Goal: Transaction & Acquisition: Purchase product/service

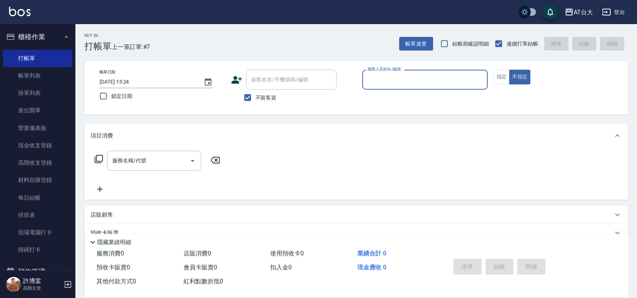
click at [413, 85] on input "服務人員姓名/編號" at bounding box center [425, 79] width 119 height 13
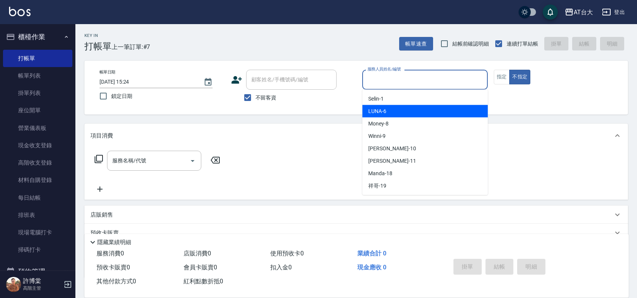
click at [396, 114] on div "LUNA -6" at bounding box center [425, 111] width 126 height 12
type input "LUNA-6"
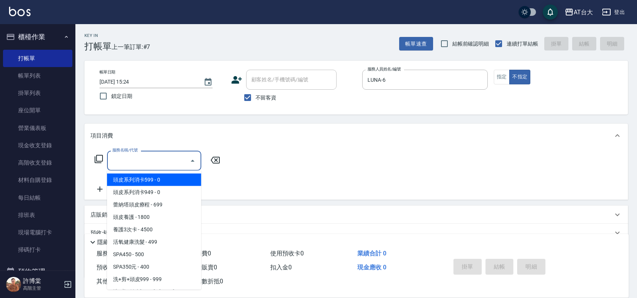
click at [160, 155] on input "服務名稱/代號" at bounding box center [148, 160] width 76 height 13
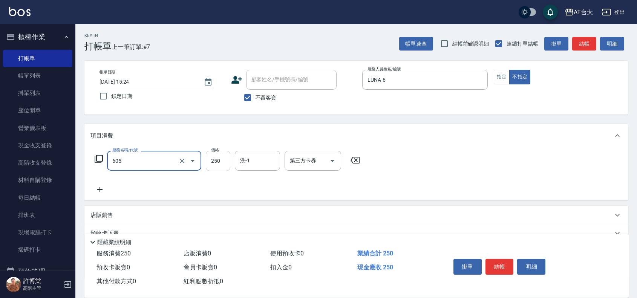
type input "洗髮 (女)(605)"
click at [217, 164] on input "250" at bounding box center [218, 161] width 25 height 20
type input "550"
click at [500, 260] on button "結帳" at bounding box center [500, 267] width 28 height 16
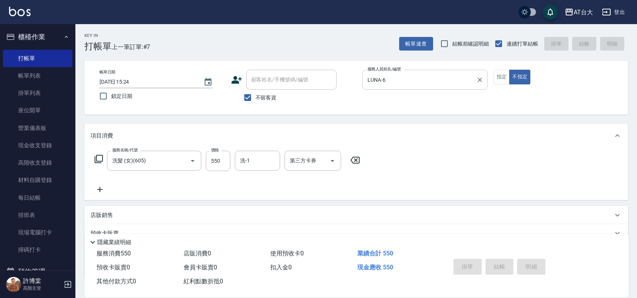
type input "[DATE] 16:07"
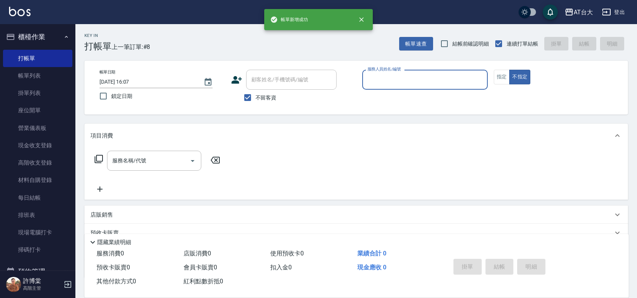
click at [419, 78] on input "服務人員姓名/編號" at bounding box center [425, 79] width 119 height 13
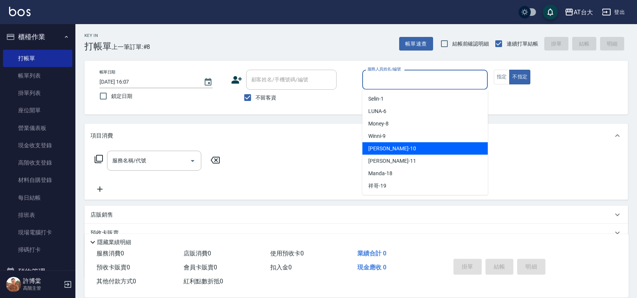
click at [396, 148] on div "JOJO -10" at bounding box center [425, 148] width 126 height 12
type input "JOJO-10"
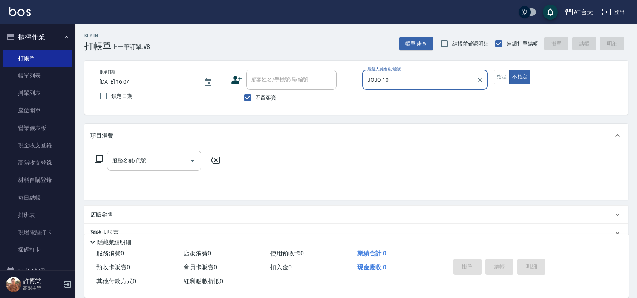
click at [168, 162] on input "服務名稱/代號" at bounding box center [148, 160] width 76 height 13
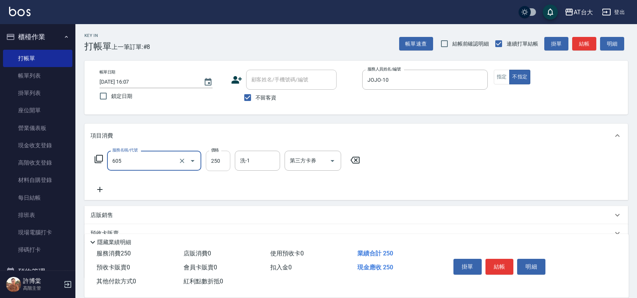
type input "洗髮 (女)(605)"
click at [220, 166] on input "250" at bounding box center [218, 161] width 25 height 20
type input "550"
click at [502, 266] on button "結帳" at bounding box center [500, 267] width 28 height 16
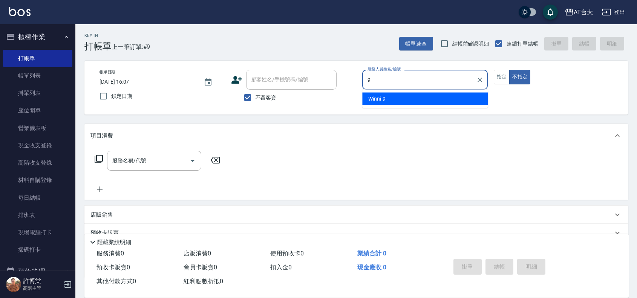
type input "Winni-9"
type button "false"
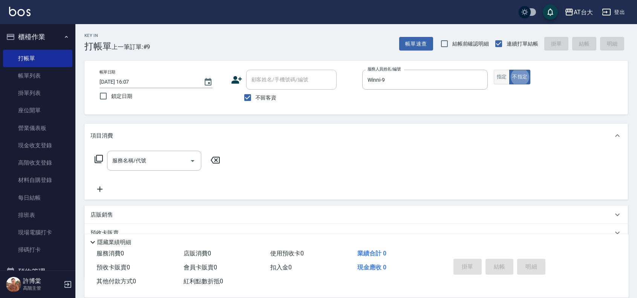
click at [500, 72] on button "指定" at bounding box center [502, 77] width 16 height 15
click at [247, 213] on div "店販銷售" at bounding box center [351, 215] width 522 height 8
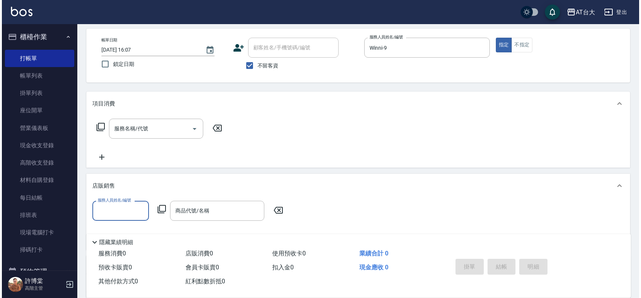
scroll to position [47, 0]
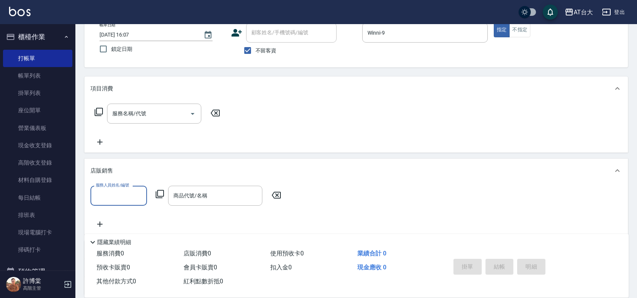
click at [126, 204] on div "服務人員姓名/編號" at bounding box center [118, 196] width 57 height 20
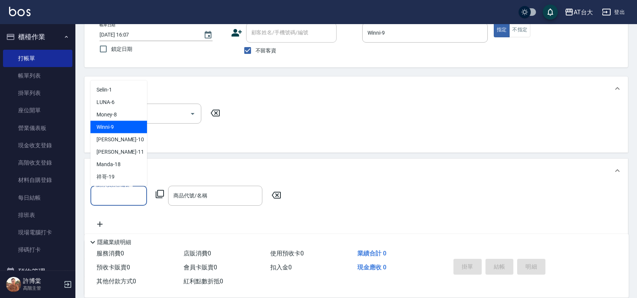
click at [117, 125] on div "Winni -9" at bounding box center [118, 127] width 57 height 12
type input "Winni-9"
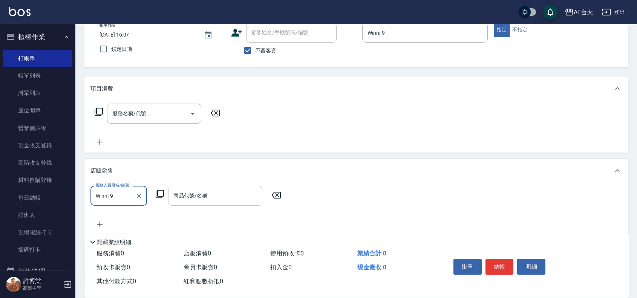
click at [176, 196] on div "商品代號/名稱 商品代號/名稱" at bounding box center [215, 196] width 94 height 20
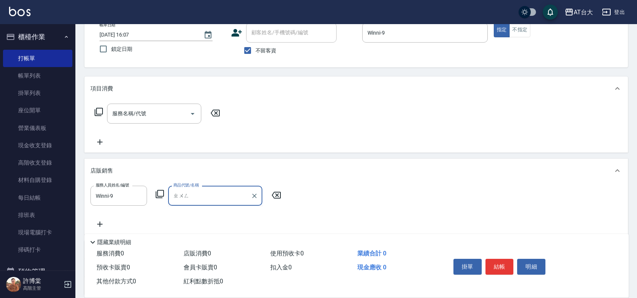
type input "中"
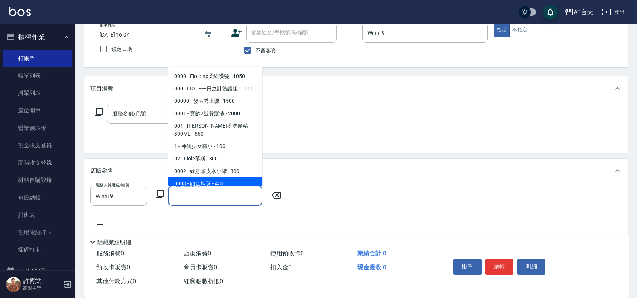
click at [161, 193] on icon at bounding box center [159, 194] width 9 height 9
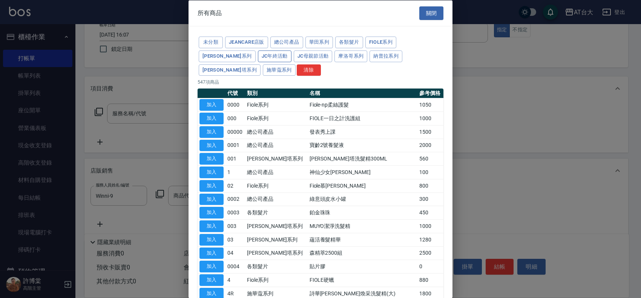
click at [258, 57] on button "JC年終活動" at bounding box center [275, 56] width 34 height 12
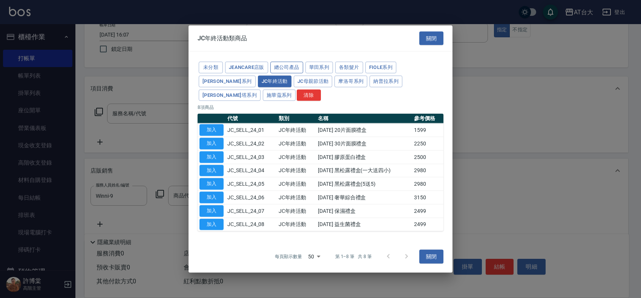
click at [288, 74] on button "總公司產品" at bounding box center [286, 68] width 33 height 12
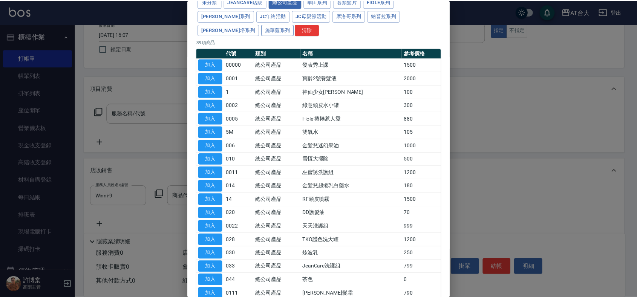
scroll to position [0, 0]
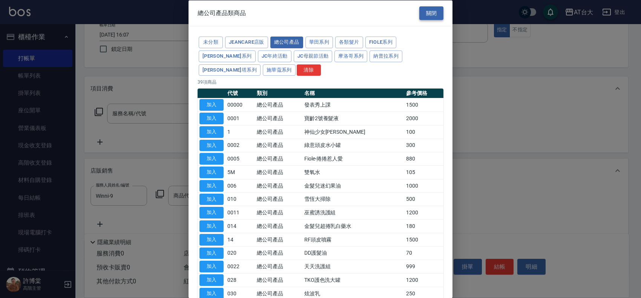
click at [428, 15] on button "關閉" at bounding box center [431, 13] width 24 height 14
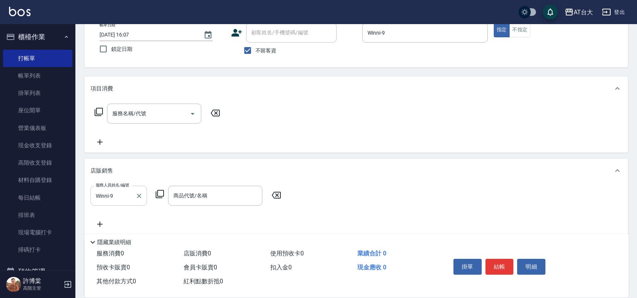
click at [124, 194] on input "Winni-9" at bounding box center [113, 195] width 38 height 13
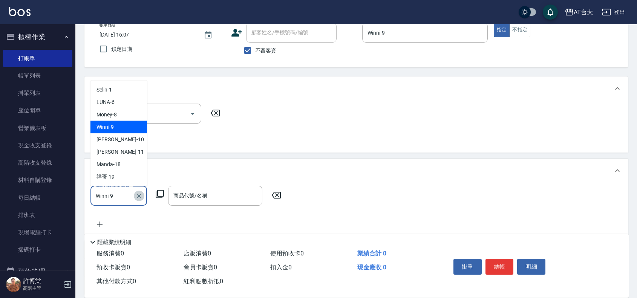
click at [136, 191] on button "Clear" at bounding box center [139, 196] width 11 height 11
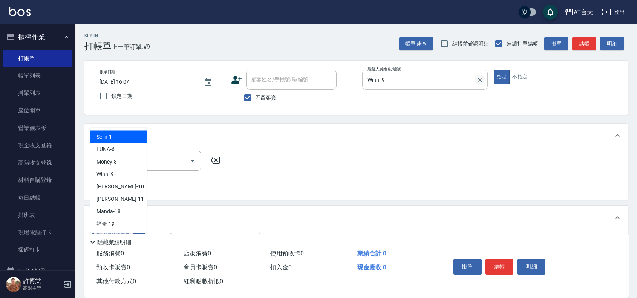
click at [480, 78] on icon "Clear" at bounding box center [480, 80] width 8 height 8
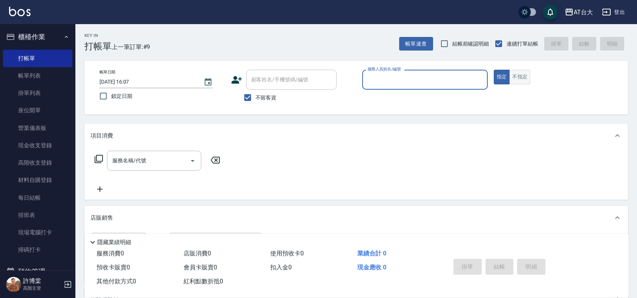
click at [524, 78] on button "不指定" at bounding box center [519, 77] width 21 height 15
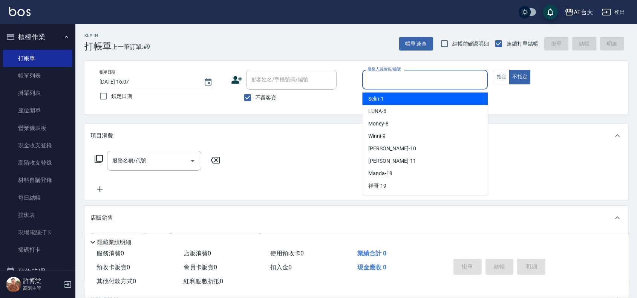
click at [434, 84] on input "服務人員姓名/編號" at bounding box center [425, 79] width 119 height 13
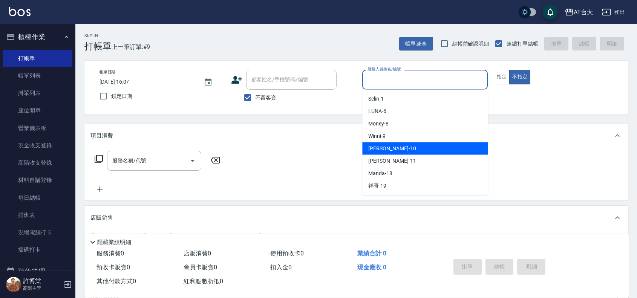
click at [400, 146] on div "JOJO -10" at bounding box center [425, 148] width 126 height 12
type input "JOJO-10"
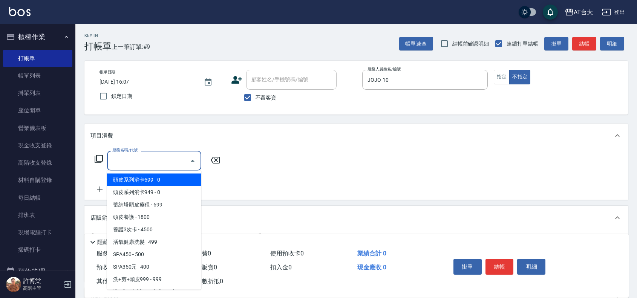
click at [162, 157] on input "服務名稱/代號" at bounding box center [148, 160] width 76 height 13
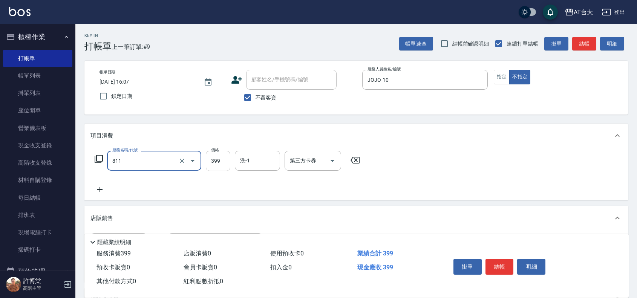
type input "洗+剪(811)"
click at [219, 166] on input "399" at bounding box center [218, 161] width 25 height 20
type input "450"
click at [481, 264] on button "掛單" at bounding box center [467, 267] width 28 height 16
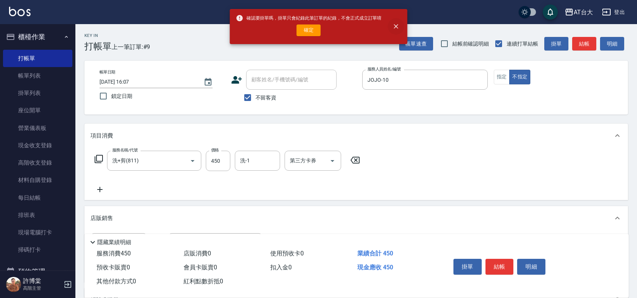
click at [394, 23] on icon "close" at bounding box center [396, 27] width 8 height 8
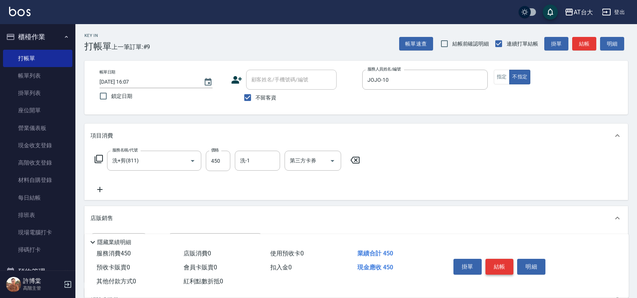
click at [500, 266] on button "結帳" at bounding box center [500, 267] width 28 height 16
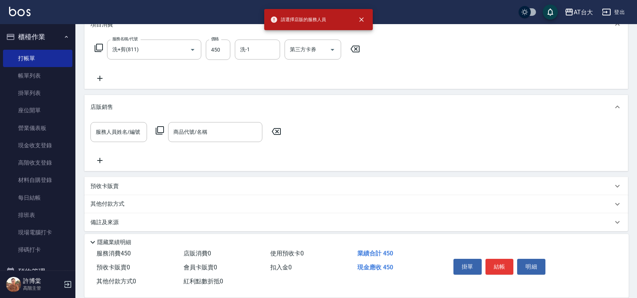
scroll to position [116, 0]
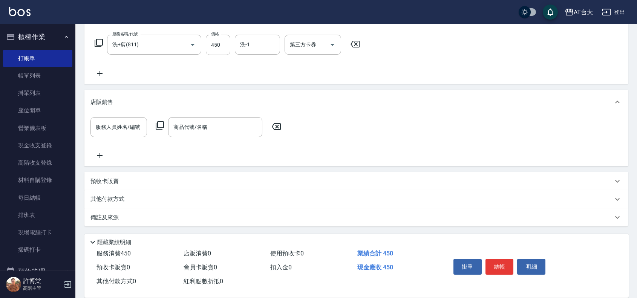
click at [274, 125] on icon at bounding box center [276, 126] width 19 height 9
click at [280, 127] on icon at bounding box center [276, 126] width 9 height 7
click at [276, 127] on icon at bounding box center [276, 126] width 9 height 7
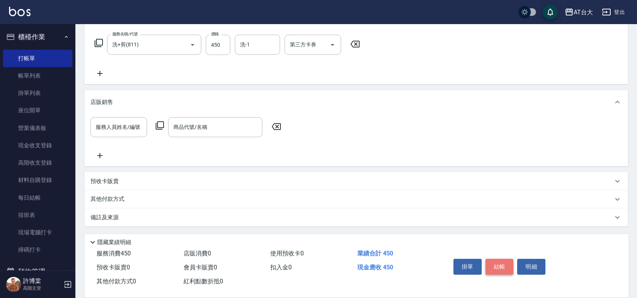
click at [504, 267] on button "結帳" at bounding box center [500, 267] width 28 height 16
type input "[DATE] 16:37"
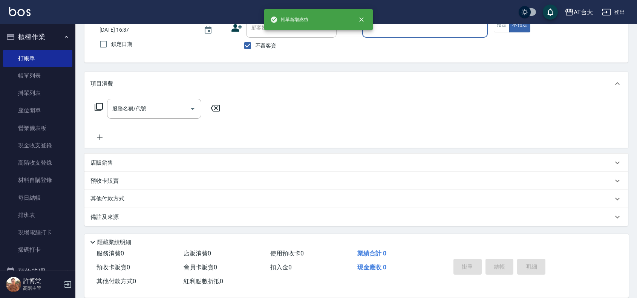
scroll to position [0, 0]
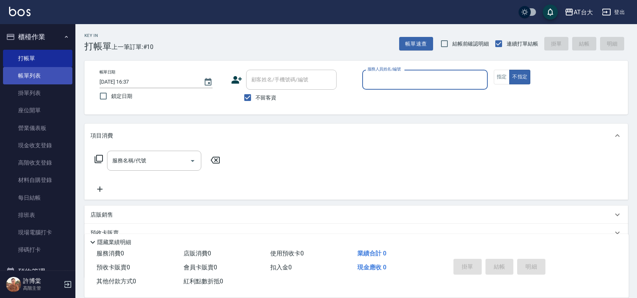
click at [58, 81] on link "帳單列表" at bounding box center [37, 75] width 69 height 17
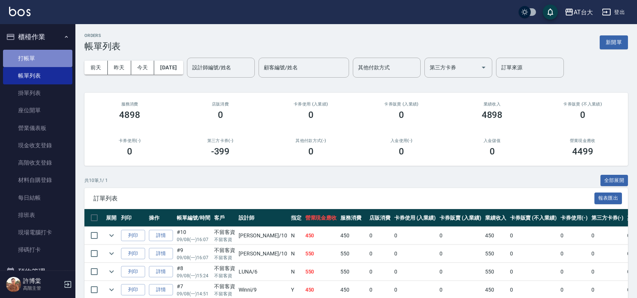
click at [59, 59] on link "打帳單" at bounding box center [37, 58] width 69 height 17
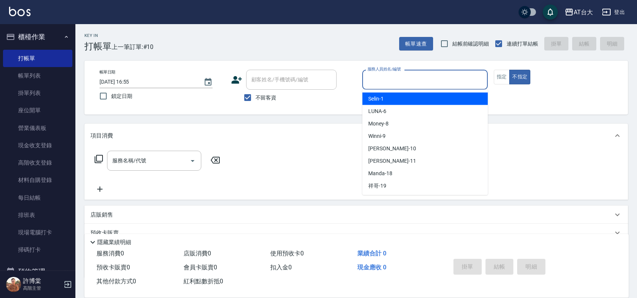
click at [406, 83] on input "服務人員姓名/編號" at bounding box center [425, 79] width 119 height 13
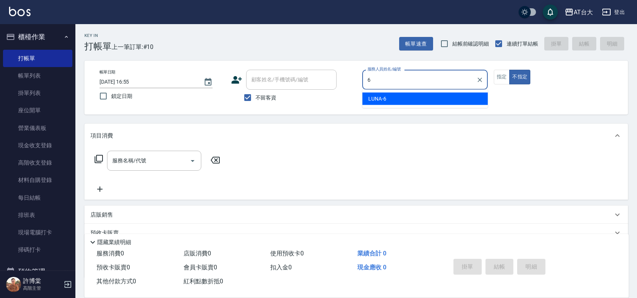
type input "LUNA-6"
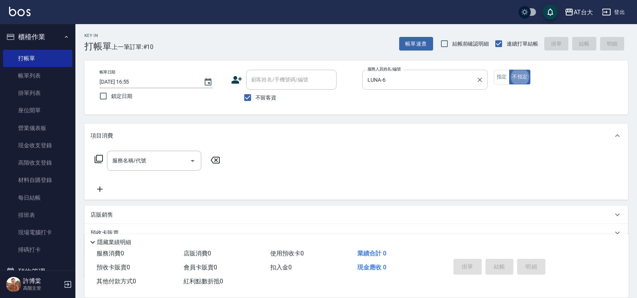
type button "false"
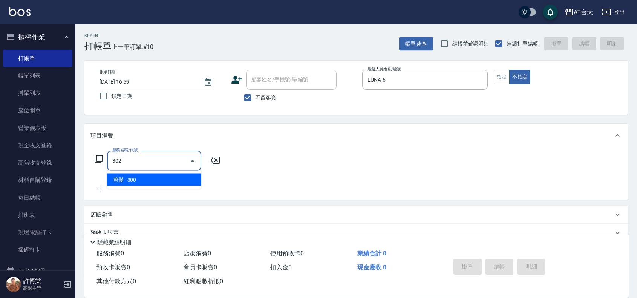
type input "剪髮(302)"
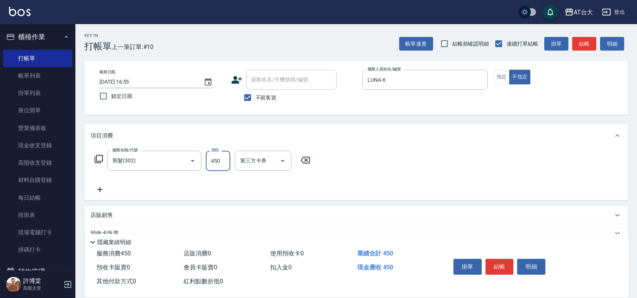
type input "450"
click at [499, 270] on button "結帳" at bounding box center [500, 267] width 28 height 16
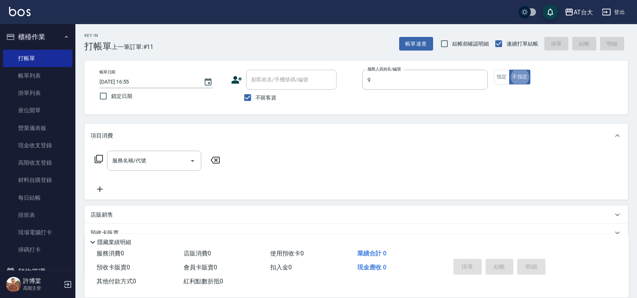
type input "Winni-9"
type input "6"
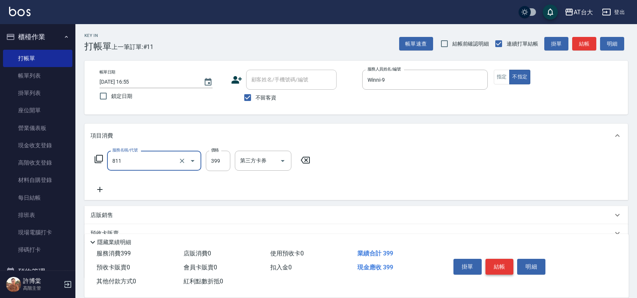
type input "洗+剪(811)"
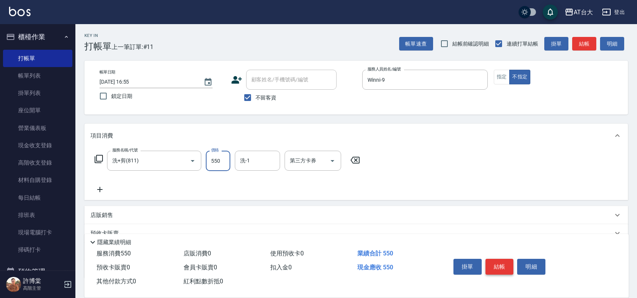
type input "550"
click at [503, 268] on button "結帳" at bounding box center [500, 267] width 28 height 16
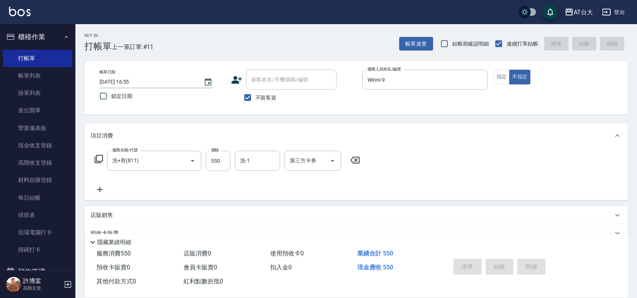
type input "[DATE] 17:01"
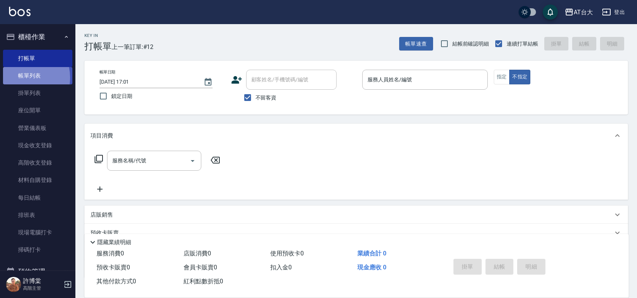
drag, startPoint x: 18, startPoint y: 78, endPoint x: 42, endPoint y: 76, distance: 24.5
click at [18, 78] on link "帳單列表" at bounding box center [37, 75] width 69 height 17
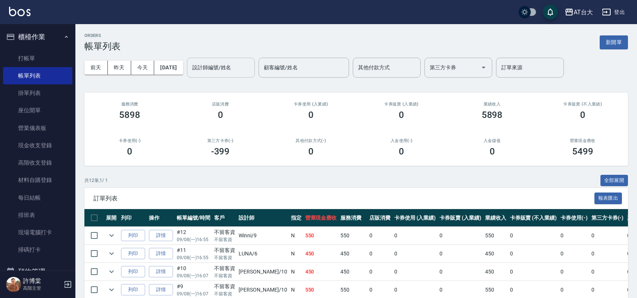
click at [239, 65] on input "設計師編號/姓名" at bounding box center [220, 67] width 61 height 13
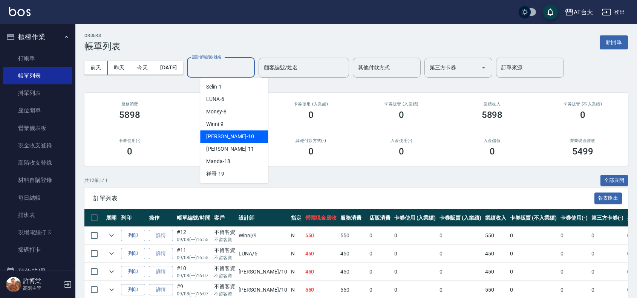
click at [231, 140] on div "JOJO -10" at bounding box center [234, 136] width 68 height 12
type input "JOJO-10"
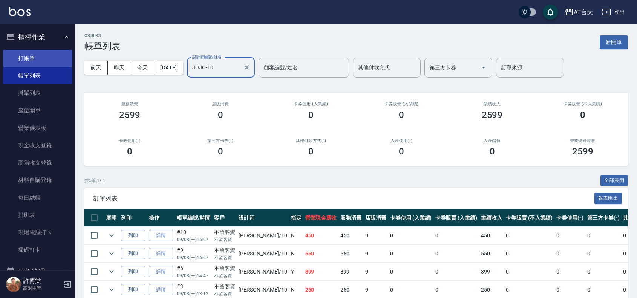
click at [37, 53] on link "打帳單" at bounding box center [37, 58] width 69 height 17
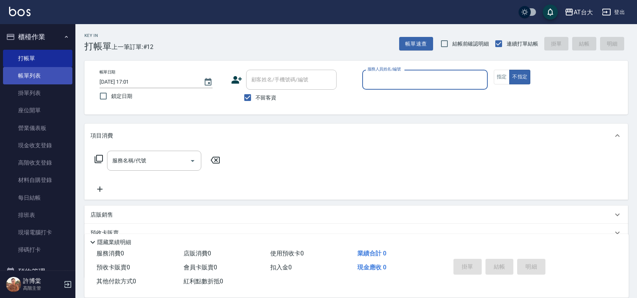
click at [38, 76] on link "帳單列表" at bounding box center [37, 75] width 69 height 17
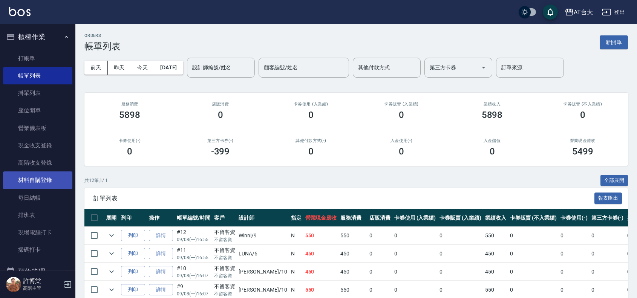
scroll to position [188, 0]
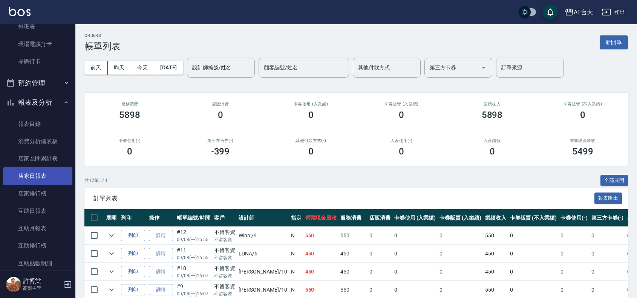
click at [39, 175] on link "店家日報表" at bounding box center [37, 175] width 69 height 17
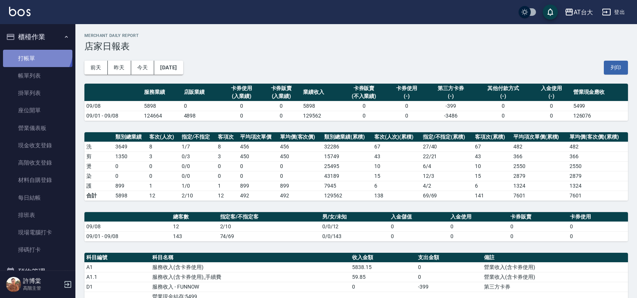
click at [36, 51] on link "打帳單" at bounding box center [37, 58] width 69 height 17
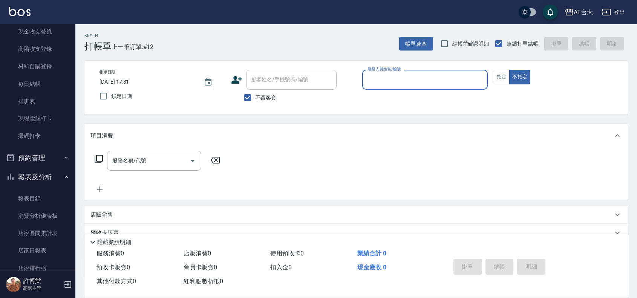
scroll to position [188, 0]
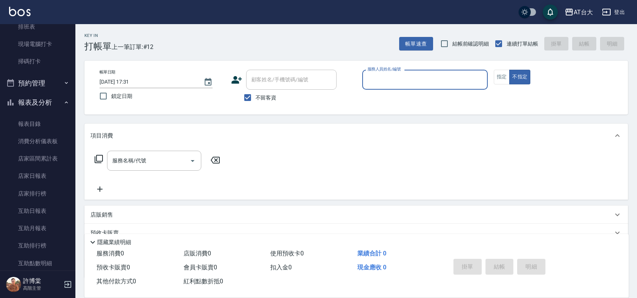
click at [384, 91] on p at bounding box center [425, 94] width 126 height 8
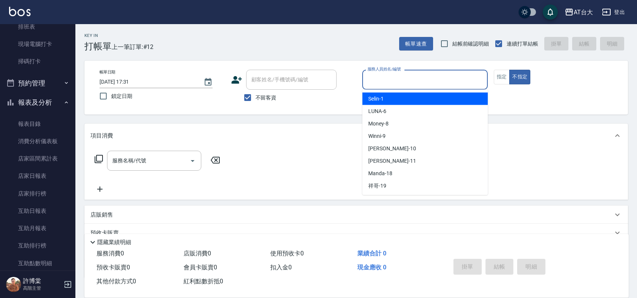
click at [388, 83] on input "服務人員姓名/編號" at bounding box center [425, 79] width 119 height 13
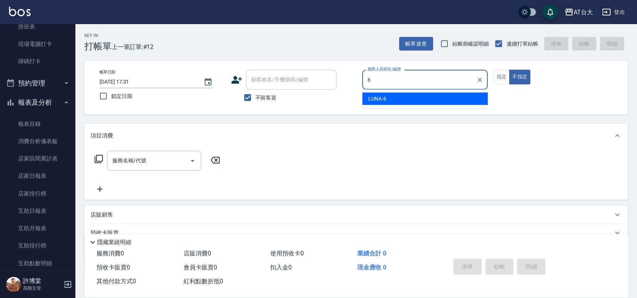
type input "LUNA-6"
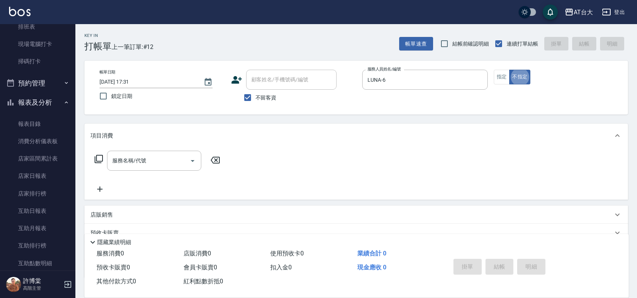
type button "false"
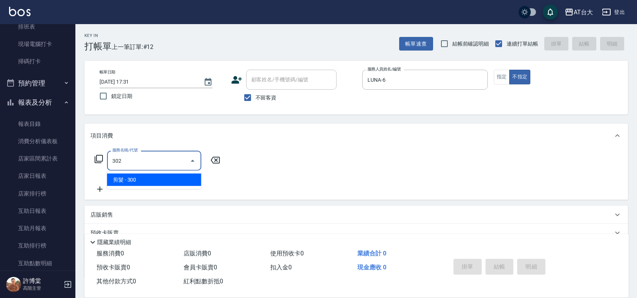
type input "剪髮(302)"
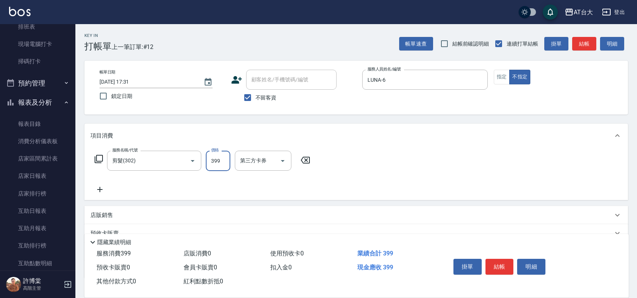
type input "399"
click at [260, 163] on input "第三方卡券" at bounding box center [257, 160] width 38 height 13
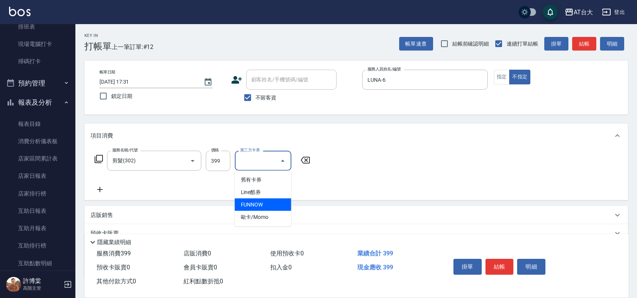
click at [252, 209] on span "FUNNOW" at bounding box center [263, 205] width 57 height 12
type input "FUNNOW"
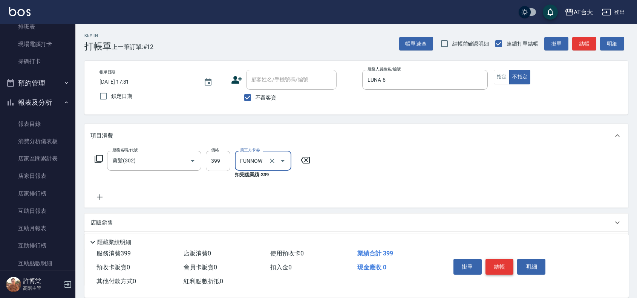
click at [501, 260] on button "結帳" at bounding box center [500, 267] width 28 height 16
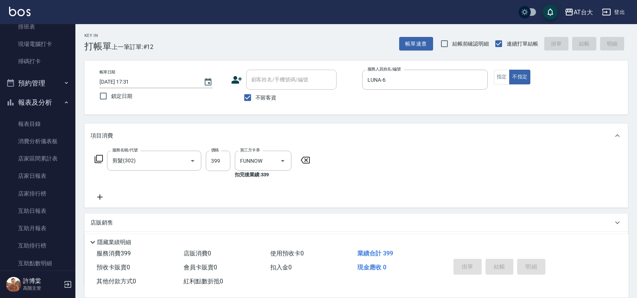
type input "[DATE] 17:37"
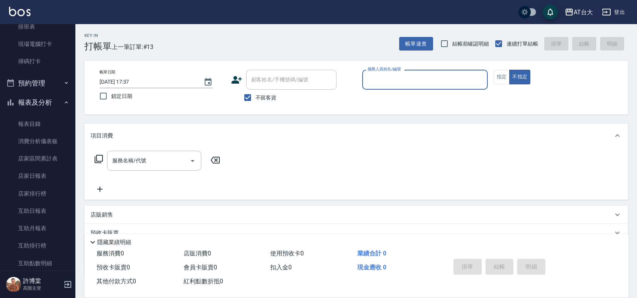
click at [509, 70] on button "不指定" at bounding box center [519, 77] width 21 height 15
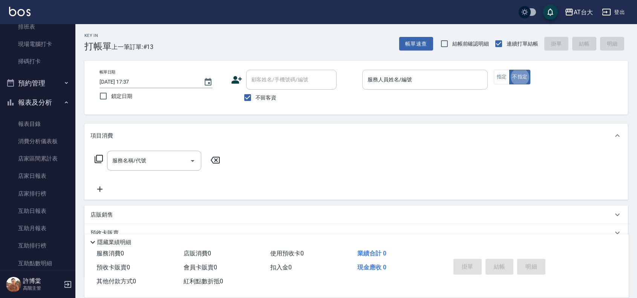
click at [411, 87] on div "服務人員姓名/編號" at bounding box center [425, 80] width 126 height 20
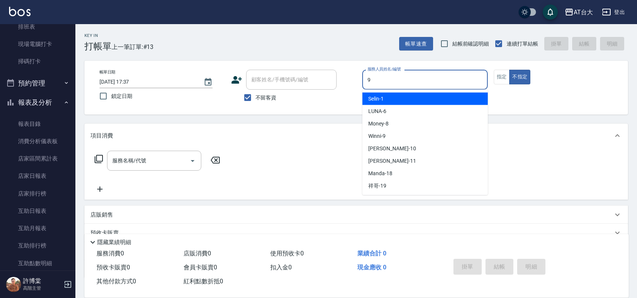
type input "Winni-9"
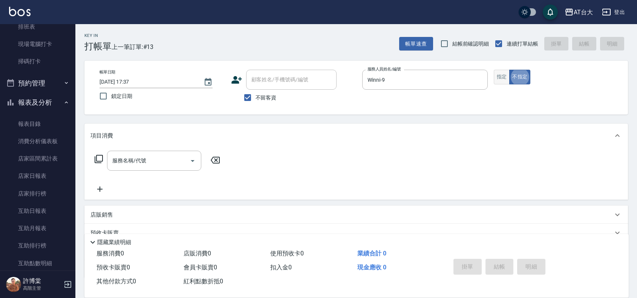
click at [502, 77] on button "指定" at bounding box center [502, 77] width 16 height 15
click at [152, 166] on input "服務名稱/代號" at bounding box center [148, 160] width 76 height 13
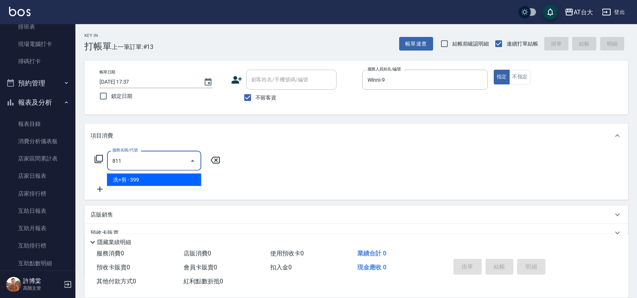
type input "洗+剪(811)"
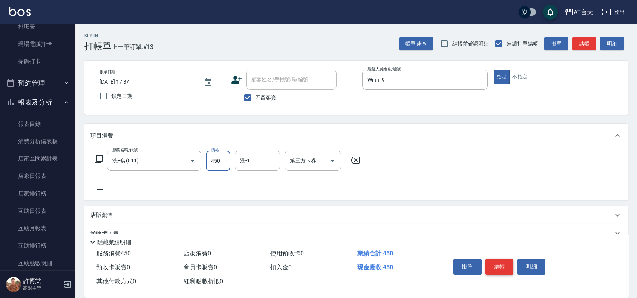
type input "450"
click at [500, 266] on button "結帳" at bounding box center [500, 267] width 28 height 16
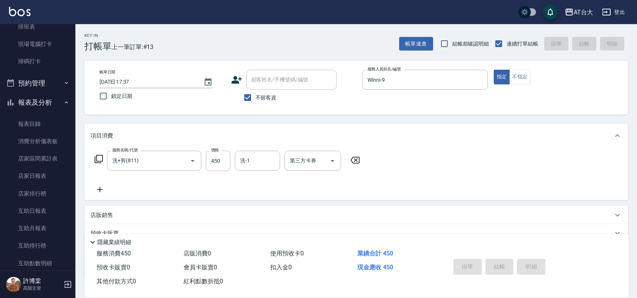
type input "[DATE] 17:38"
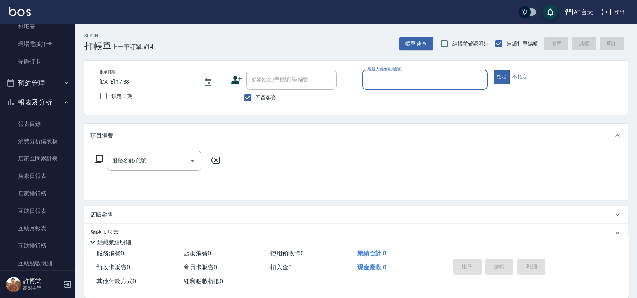
click at [391, 86] on input "服務人員姓名/編號" at bounding box center [425, 79] width 119 height 13
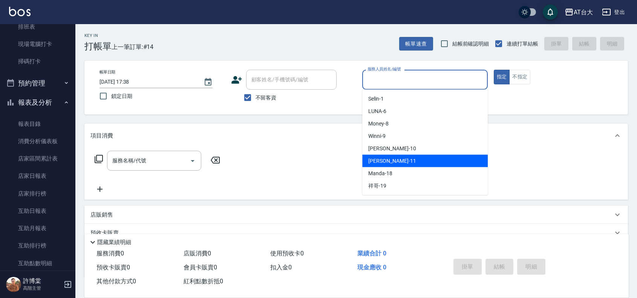
click at [394, 155] on div "[PERSON_NAME] -11" at bounding box center [425, 161] width 126 height 12
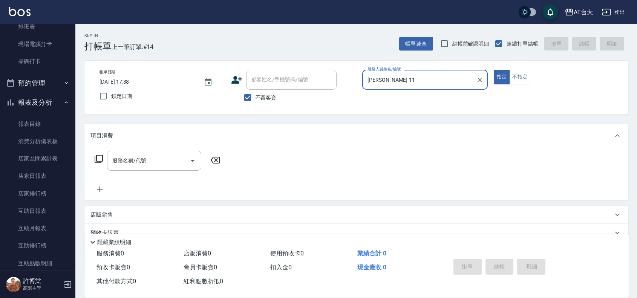
click at [409, 70] on div "[PERSON_NAME]-11 服務人員姓名/編號" at bounding box center [425, 80] width 126 height 20
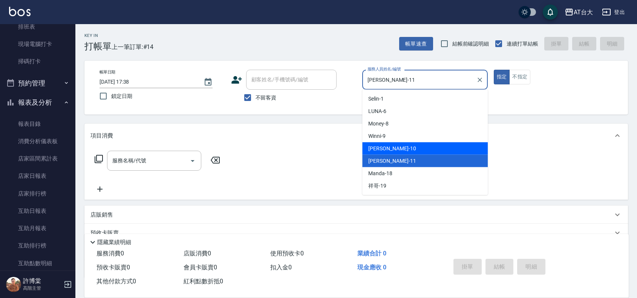
click at [400, 146] on div "JOJO -10" at bounding box center [425, 148] width 126 height 12
type input "JOJO-10"
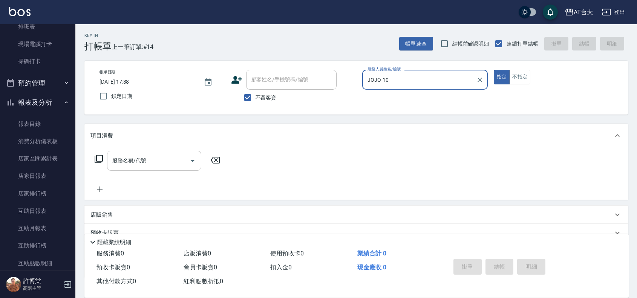
click at [153, 162] on input "服務名稱/代號" at bounding box center [148, 160] width 76 height 13
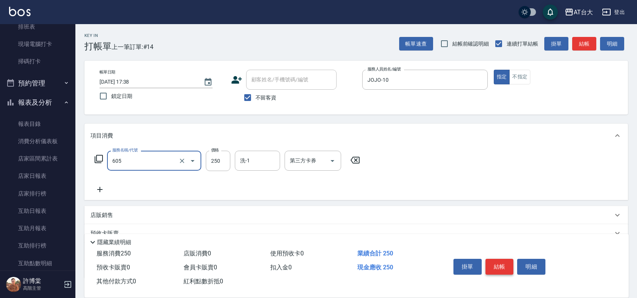
type input "洗髮 (女)(605)"
click at [499, 265] on button "結帳" at bounding box center [500, 267] width 28 height 16
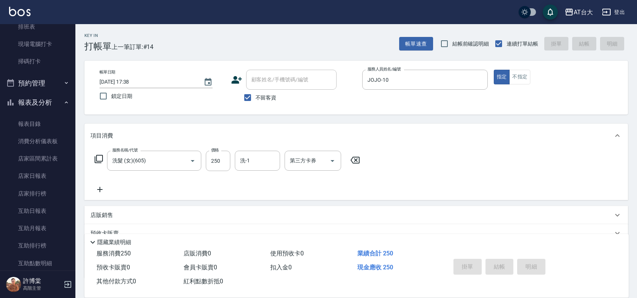
type input "[DATE] 17:51"
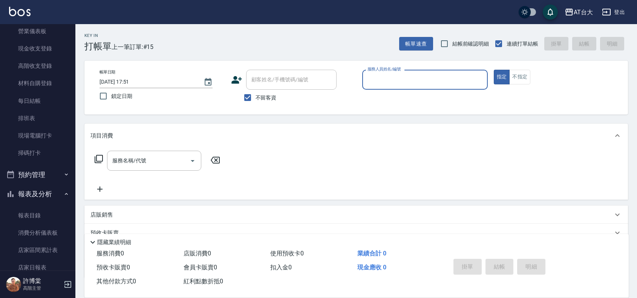
scroll to position [0, 0]
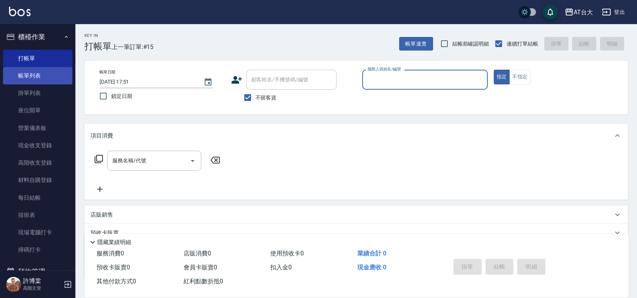
click at [38, 70] on link "帳單列表" at bounding box center [37, 75] width 69 height 17
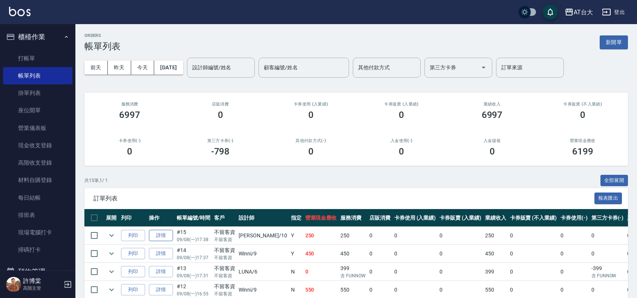
click at [168, 233] on link "詳情" at bounding box center [161, 236] width 24 height 12
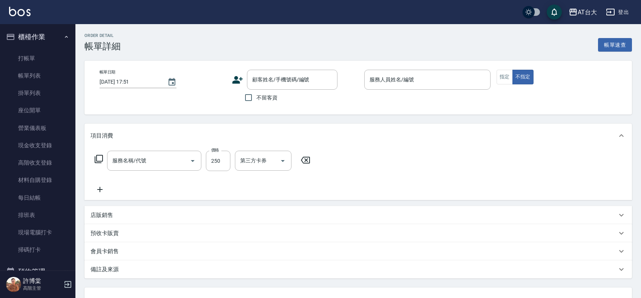
type input "[DATE] 17:38"
checkbox input "true"
type input "JOJO-10"
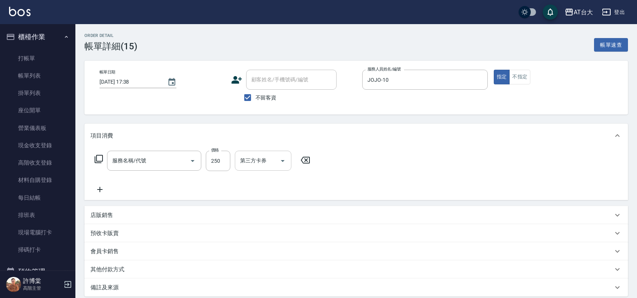
type input "洗髮 (女)(605)"
click at [210, 159] on input "250" at bounding box center [218, 161] width 25 height 20
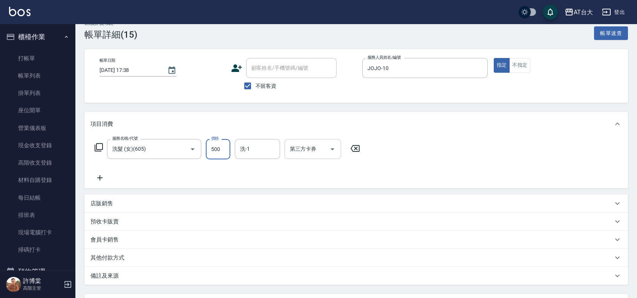
scroll to position [47, 0]
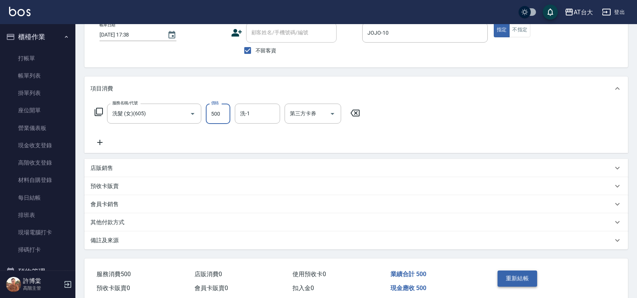
type input "500"
click at [525, 276] on button "重新結帳" at bounding box center [518, 279] width 40 height 16
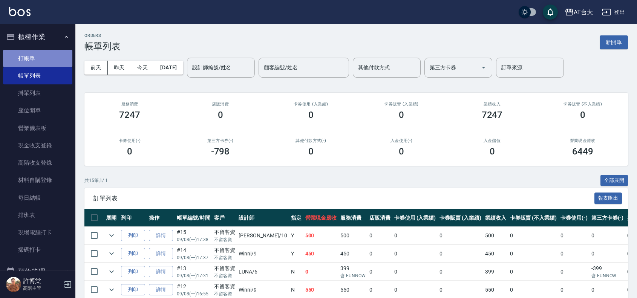
click at [47, 53] on link "打帳單" at bounding box center [37, 58] width 69 height 17
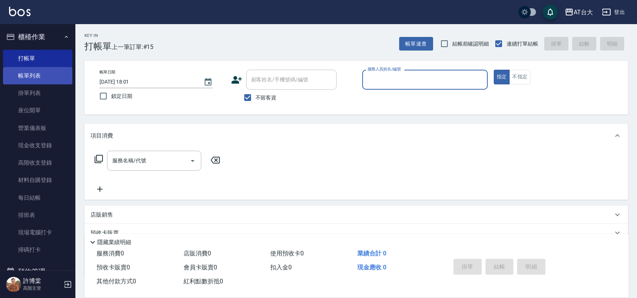
click at [22, 80] on link "帳單列表" at bounding box center [37, 75] width 69 height 17
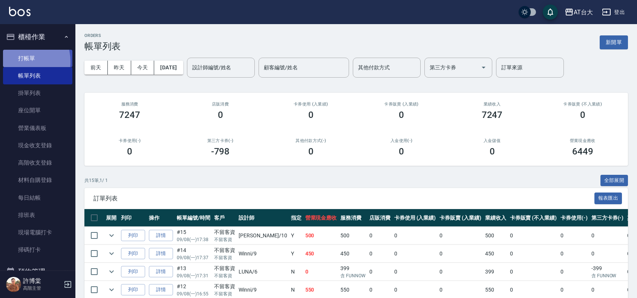
click at [17, 61] on link "打帳單" at bounding box center [37, 58] width 69 height 17
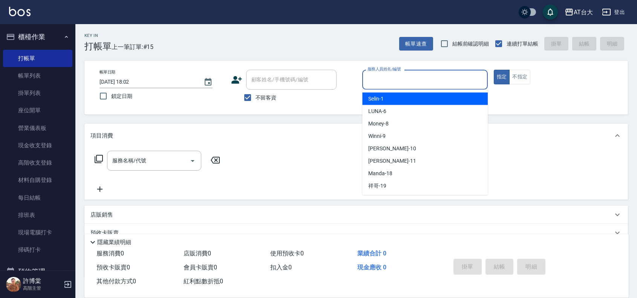
click at [473, 73] on input "服務人員姓名/編號" at bounding box center [425, 79] width 119 height 13
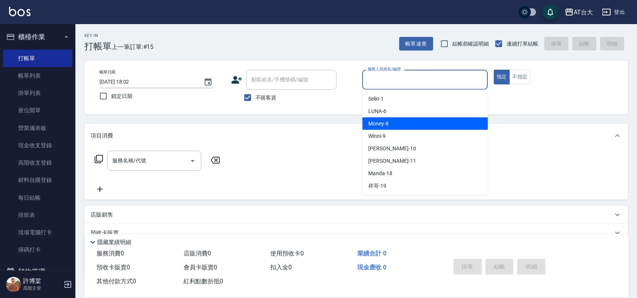
click at [451, 127] on div "Money -8" at bounding box center [425, 124] width 126 height 12
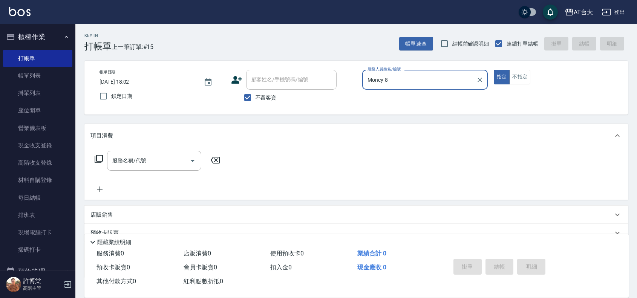
drag, startPoint x: 395, startPoint y: 70, endPoint x: 401, endPoint y: 74, distance: 7.3
click at [398, 72] on div "服務人員姓名/編號 Money-8 服務人員姓名/編號" at bounding box center [425, 80] width 126 height 20
click at [403, 76] on input "Money-8" at bounding box center [419, 79] width 107 height 13
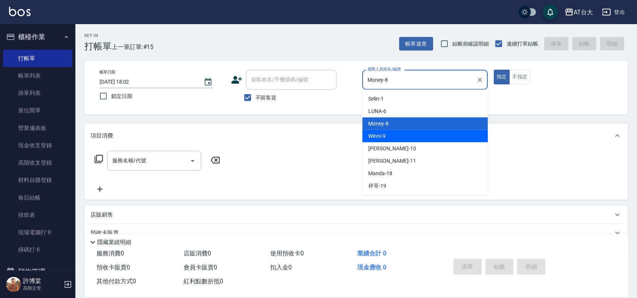
drag, startPoint x: 438, startPoint y: 132, endPoint x: 459, endPoint y: 123, distance: 23.0
click at [439, 132] on div "Winni -9" at bounding box center [425, 136] width 126 height 12
type input "Winni-9"
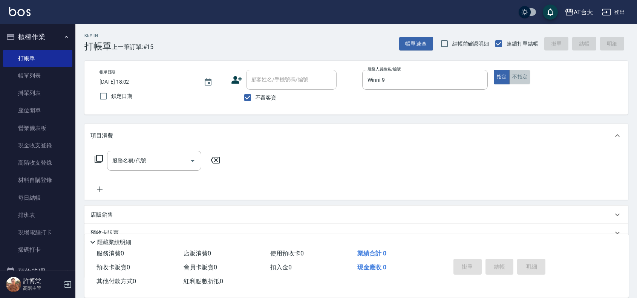
click at [516, 81] on button "不指定" at bounding box center [519, 77] width 21 height 15
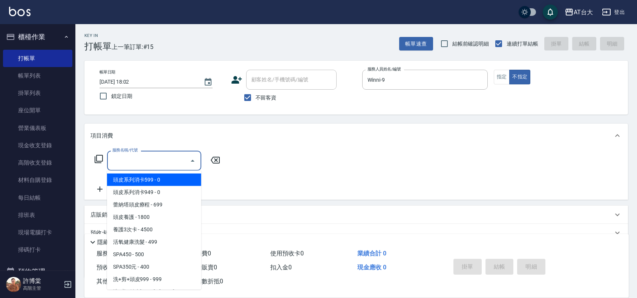
click at [148, 154] on input "服務名稱/代號" at bounding box center [148, 160] width 76 height 13
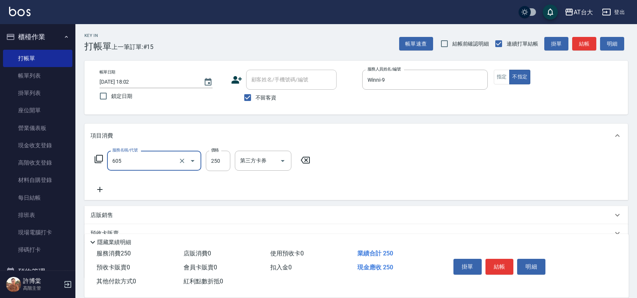
type input "洗髮 (女)(605)"
type input "250"
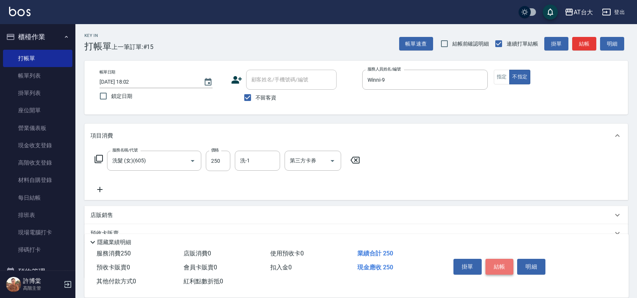
click at [487, 269] on button "結帳" at bounding box center [500, 267] width 28 height 16
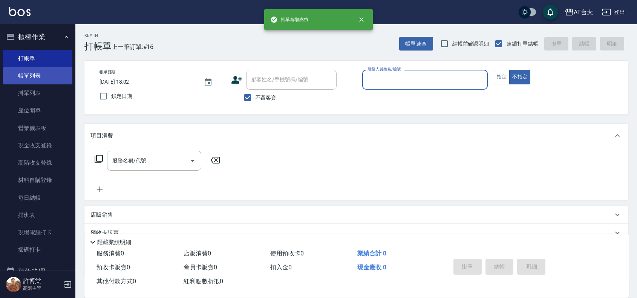
click at [18, 76] on link "帳單列表" at bounding box center [37, 75] width 69 height 17
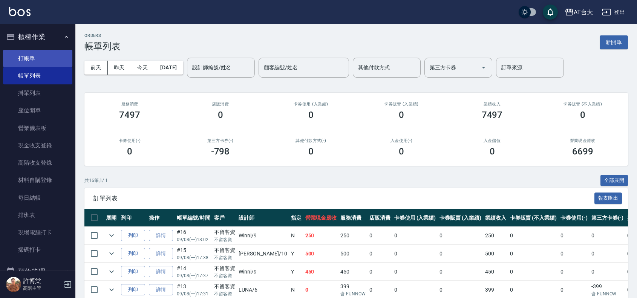
click at [38, 59] on link "打帳單" at bounding box center [37, 58] width 69 height 17
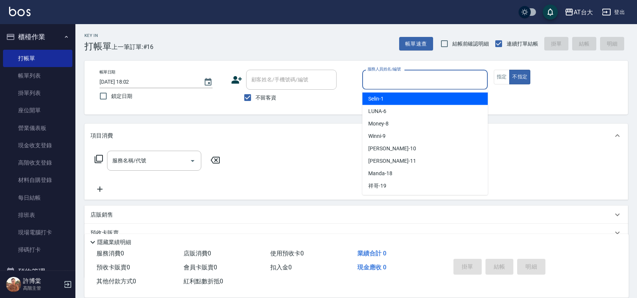
click at [447, 82] on input "服務人員姓名/編號" at bounding box center [425, 79] width 119 height 13
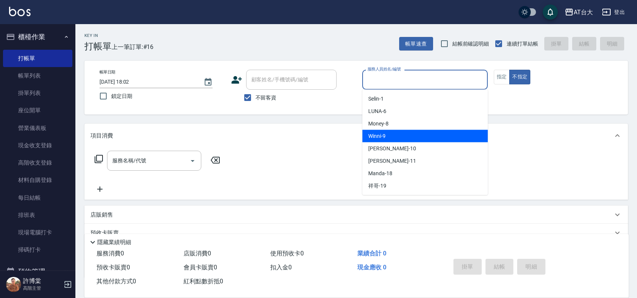
click at [454, 133] on div "Winni -9" at bounding box center [425, 136] width 126 height 12
type input "Winni-9"
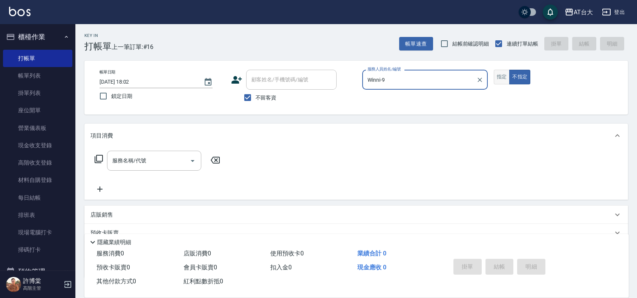
click at [502, 78] on button "指定" at bounding box center [502, 77] width 16 height 15
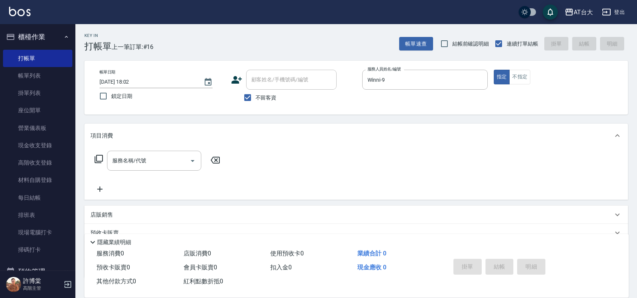
click at [114, 213] on div "店販銷售" at bounding box center [351, 215] width 522 height 8
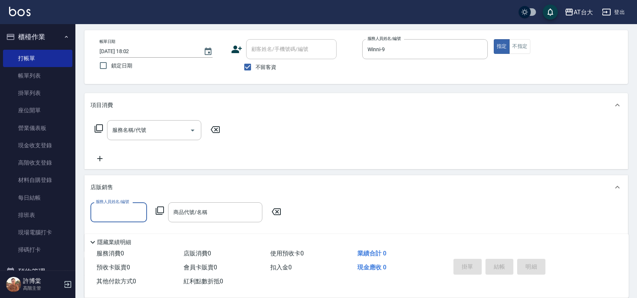
scroll to position [47, 0]
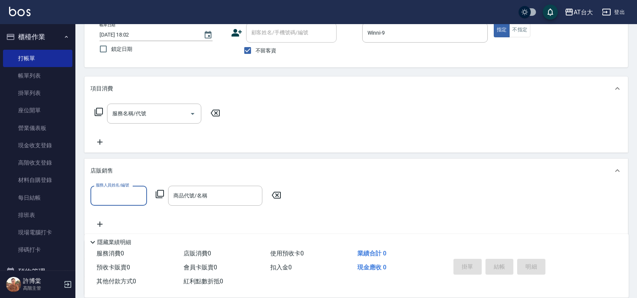
click at [121, 195] on input "服務人員姓名/編號" at bounding box center [119, 195] width 50 height 13
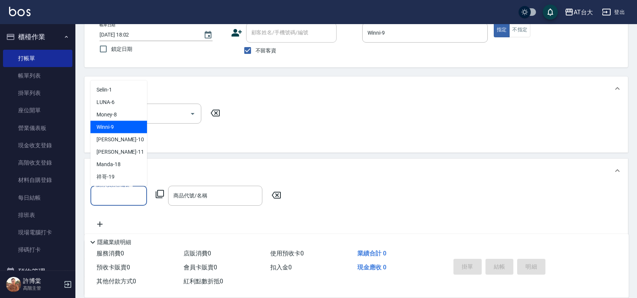
click at [118, 131] on div "Winni -9" at bounding box center [118, 127] width 57 height 12
type input "Winni-9"
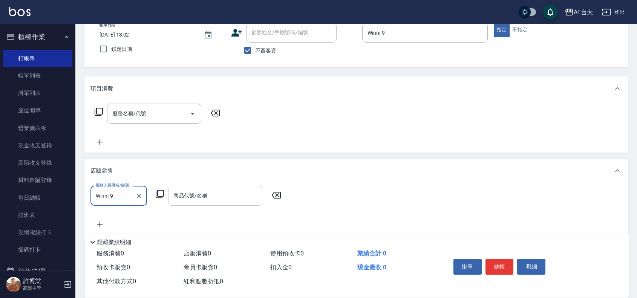
click at [206, 197] on div "商品代號/名稱 商品代號/名稱" at bounding box center [215, 196] width 94 height 20
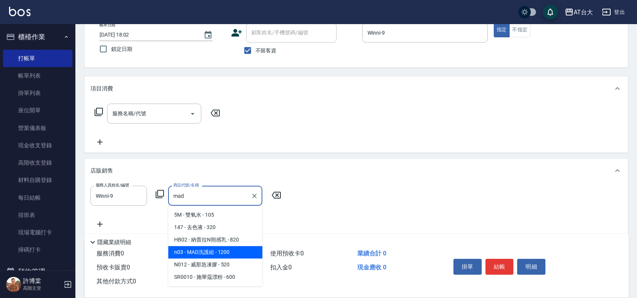
type input "MAD洗護組"
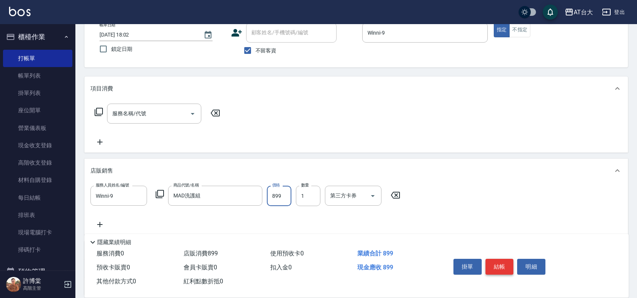
type input "899"
click at [498, 265] on button "結帳" at bounding box center [500, 267] width 28 height 16
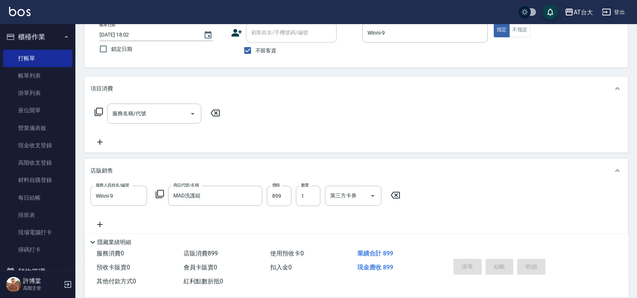
type input "[DATE] 18:03"
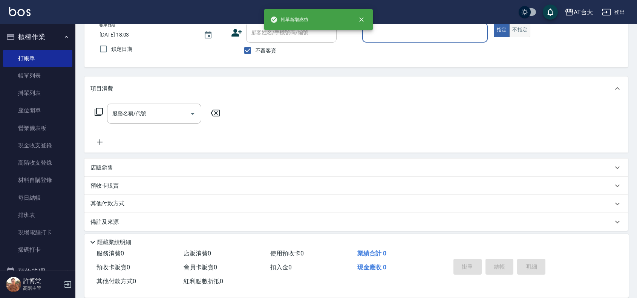
click at [524, 31] on button "不指定" at bounding box center [519, 30] width 21 height 15
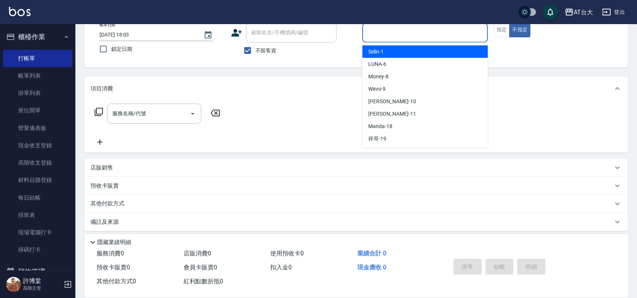
click at [417, 35] on input "服務人員姓名/編號" at bounding box center [425, 32] width 119 height 13
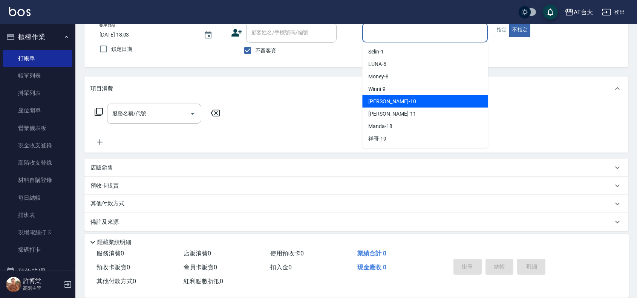
click at [405, 99] on div "JOJO -10" at bounding box center [425, 101] width 126 height 12
type input "JOJO-10"
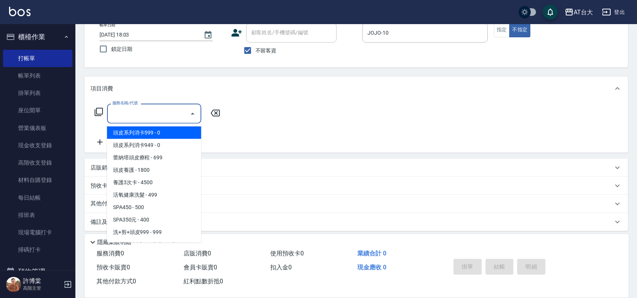
click at [131, 118] on input "服務名稱/代號" at bounding box center [148, 113] width 76 height 13
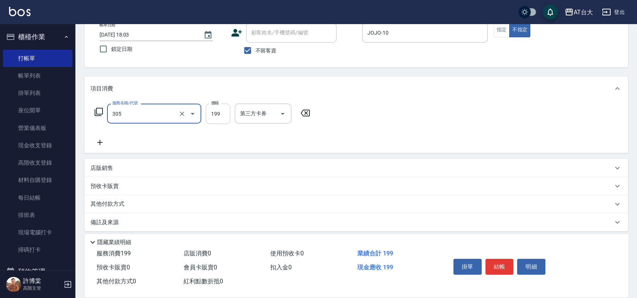
type input "剪髮(305)"
click at [208, 116] on input "199" at bounding box center [218, 114] width 25 height 20
click at [227, 115] on input "10" at bounding box center [218, 114] width 25 height 20
type input "100"
click at [499, 263] on button "結帳" at bounding box center [500, 267] width 28 height 16
